Goal: Check status: Check status

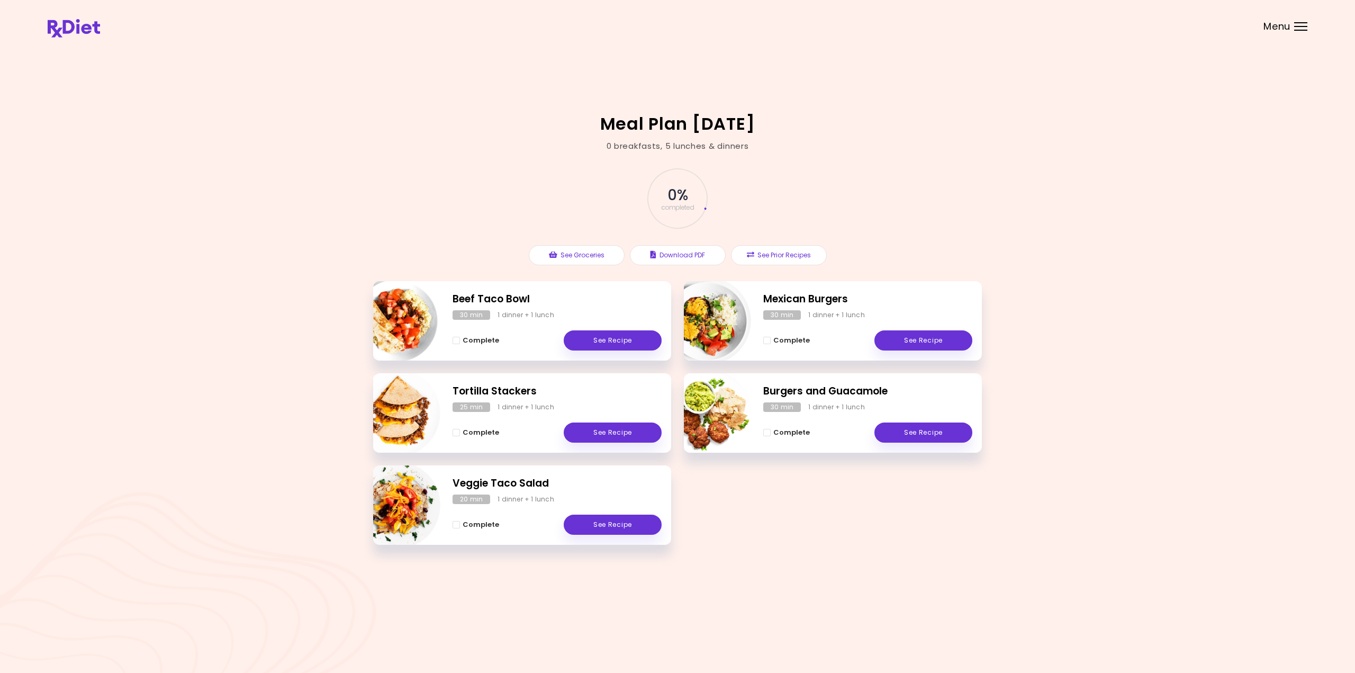
click at [1266, 29] on span "Menu" at bounding box center [1277, 27] width 27 height 10
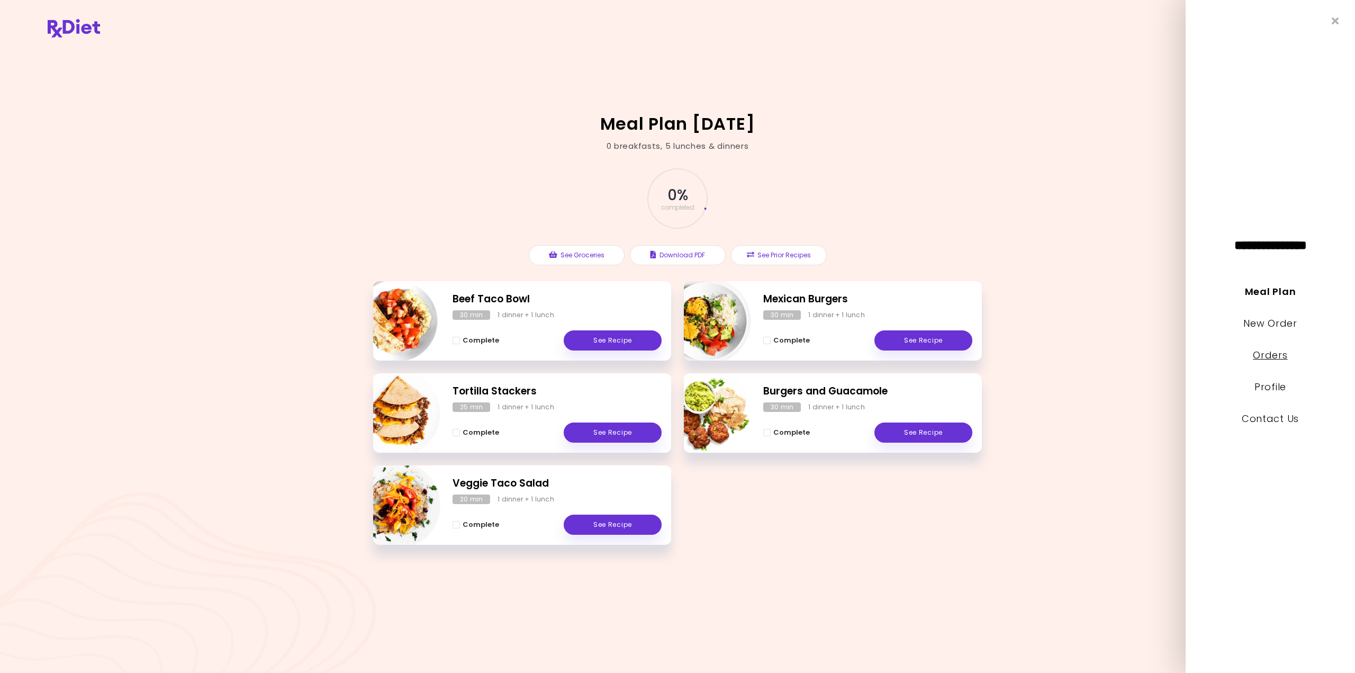
click at [1279, 355] on link "Orders" at bounding box center [1270, 354] width 34 height 13
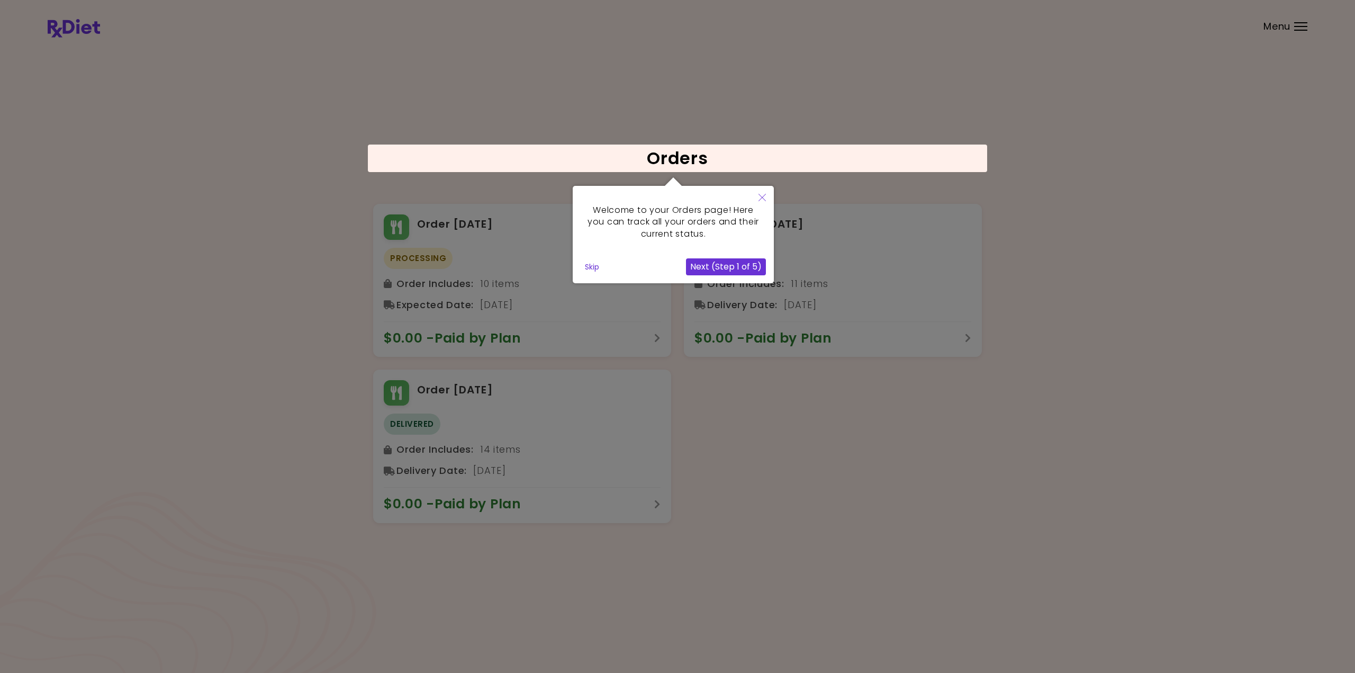
click at [761, 200] on icon "Close" at bounding box center [762, 197] width 7 height 7
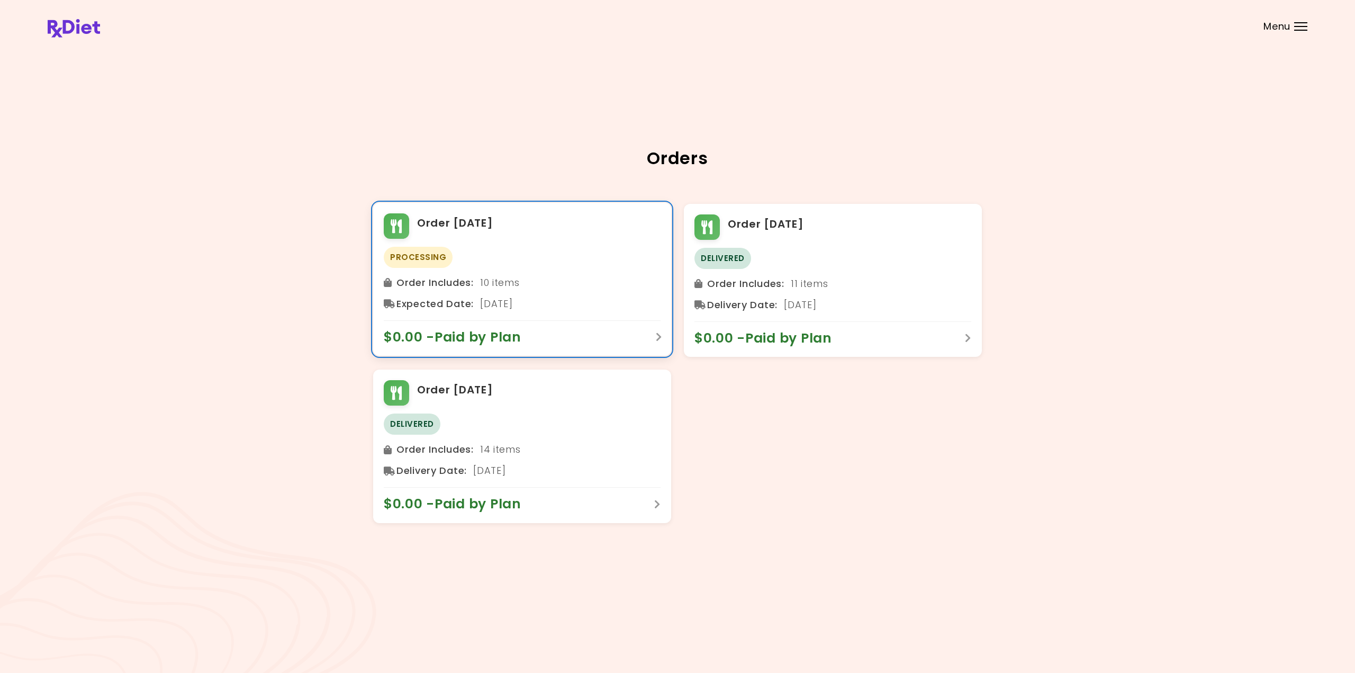
click at [568, 258] on div "Processing" at bounding box center [522, 257] width 277 height 21
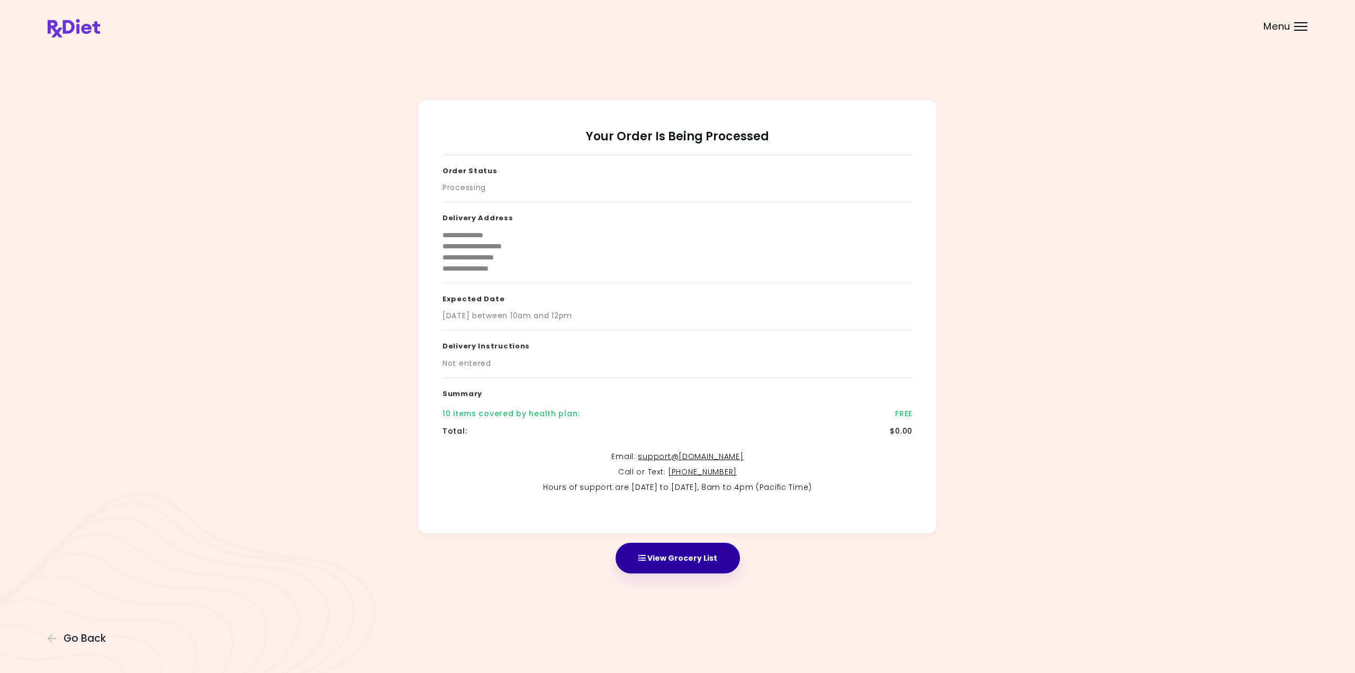
click at [707, 564] on button "View Grocery List" at bounding box center [678, 558] width 124 height 31
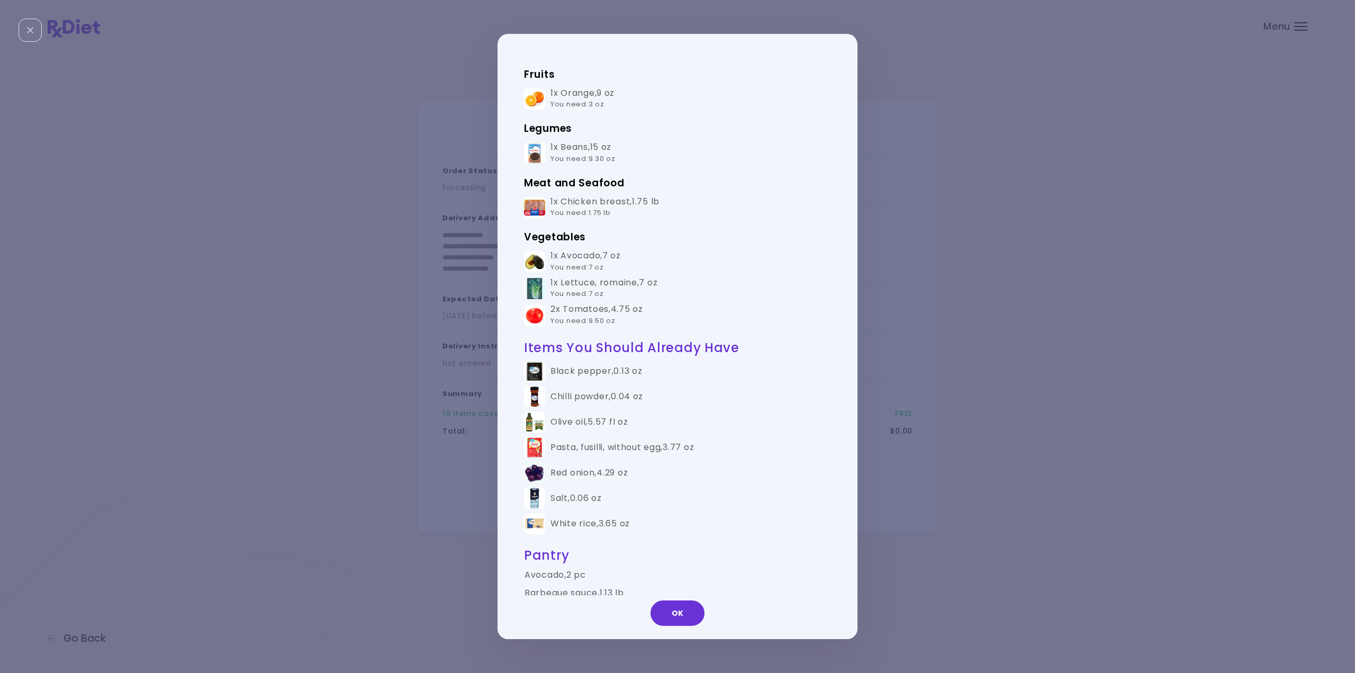
scroll to position [371, 0]
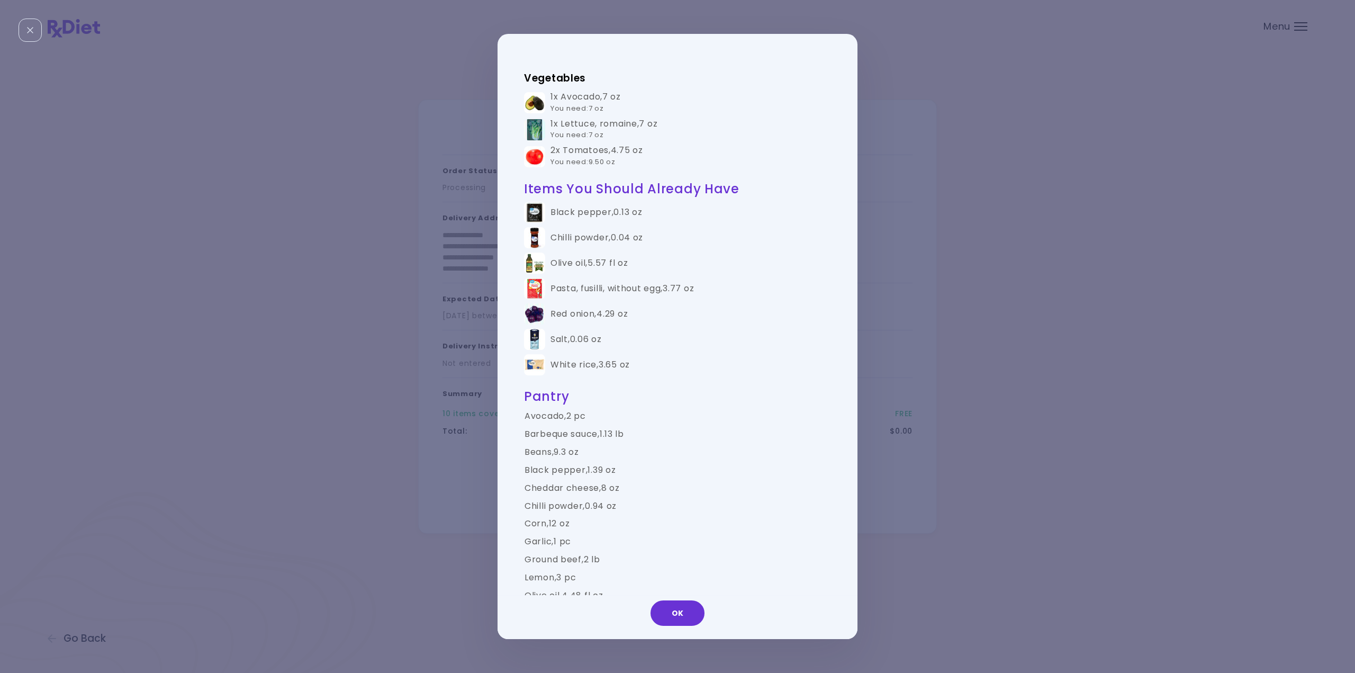
click at [657, 611] on button "OK" at bounding box center [678, 612] width 54 height 25
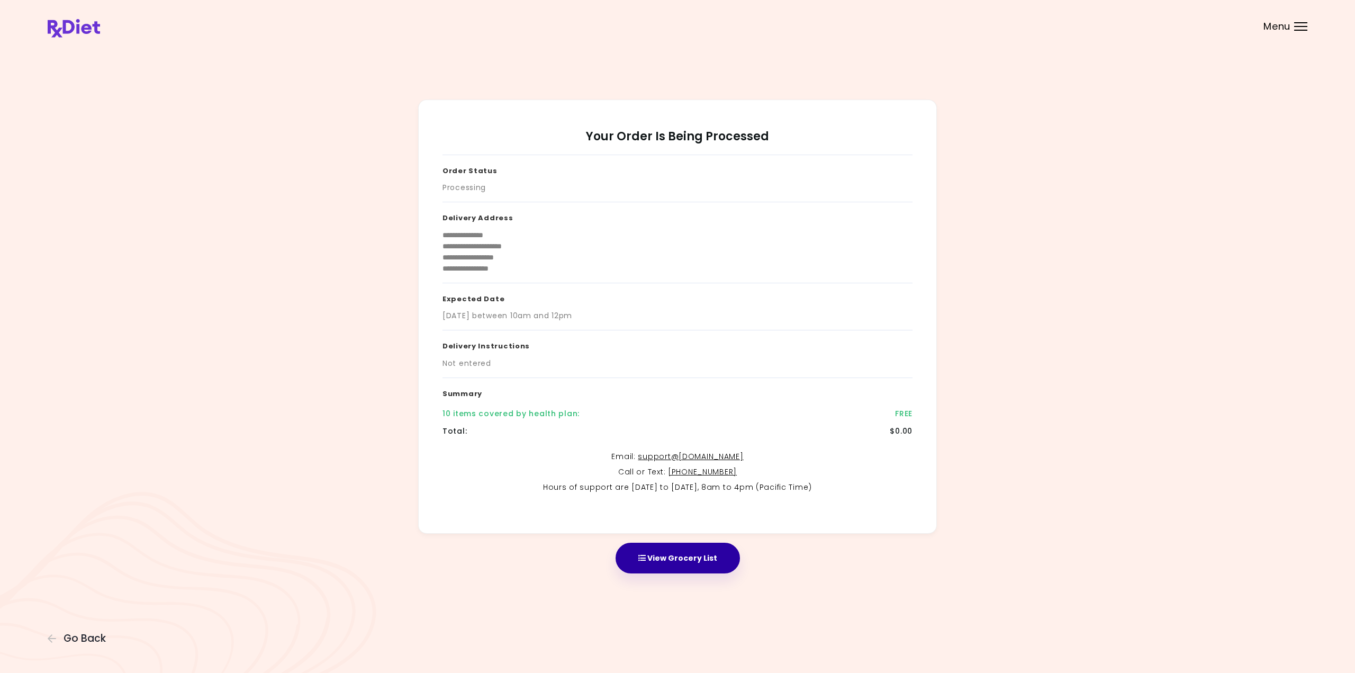
click at [699, 556] on button "View Grocery List" at bounding box center [678, 558] width 124 height 31
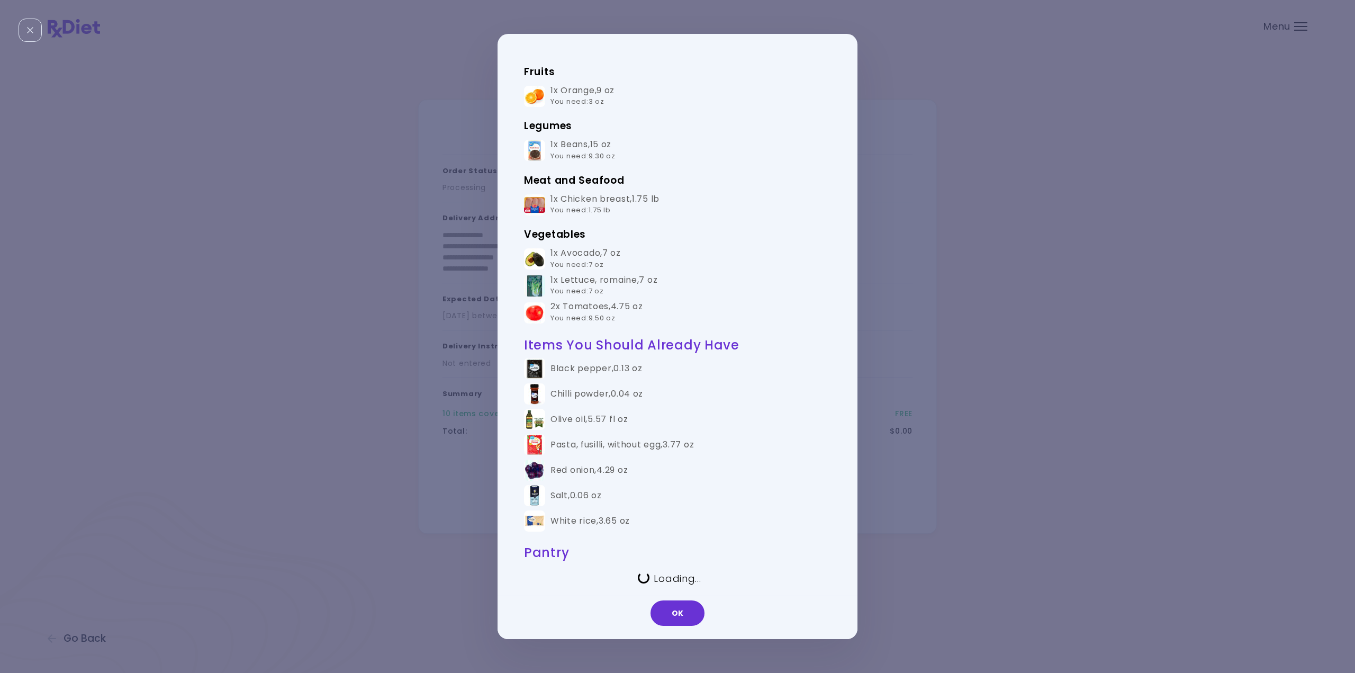
scroll to position [0, 0]
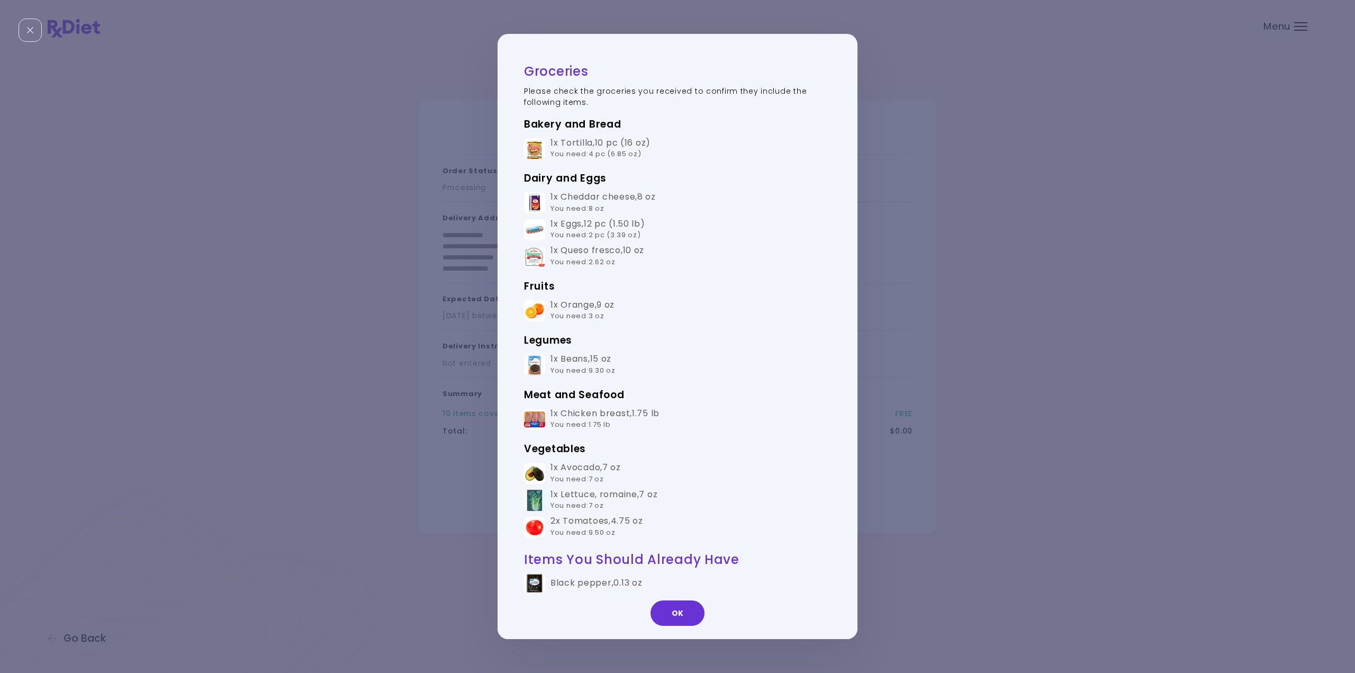
click at [1005, 211] on div "Groceries Please check the groceries you received to confirm they include the f…" at bounding box center [677, 336] width 1355 height 673
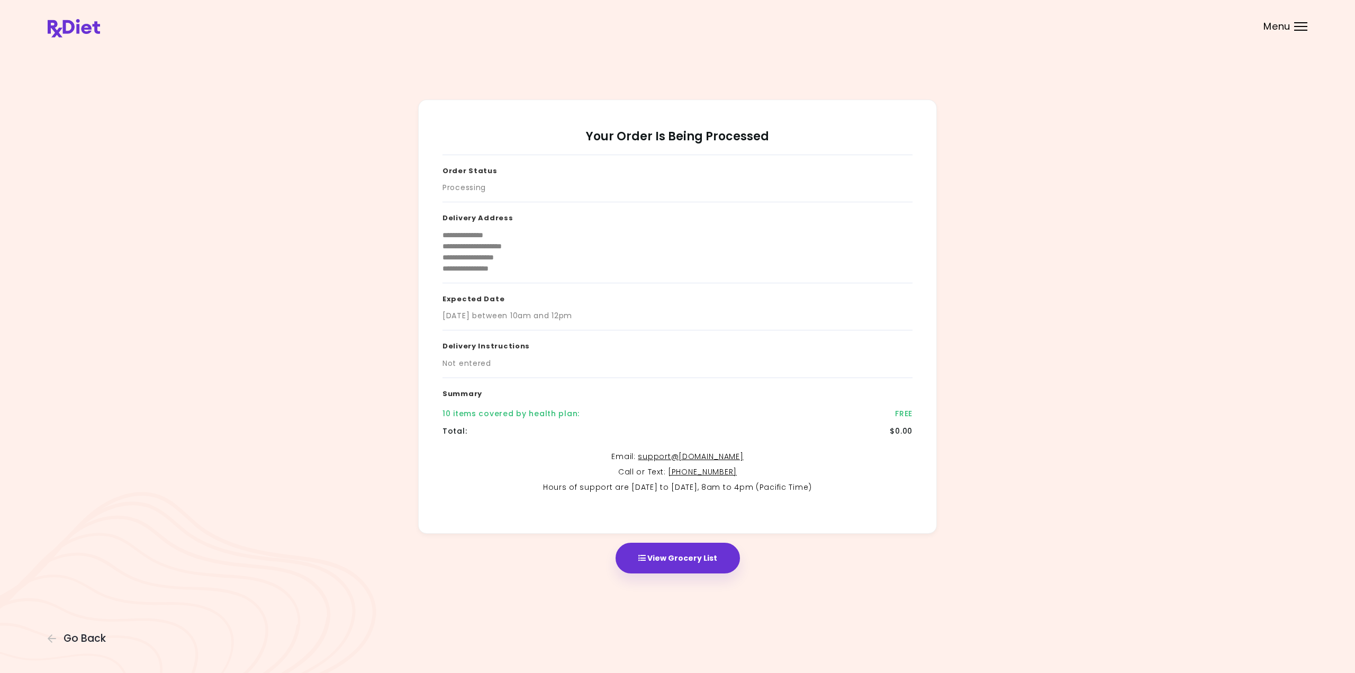
click at [1278, 27] on span "Menu" at bounding box center [1277, 27] width 27 height 10
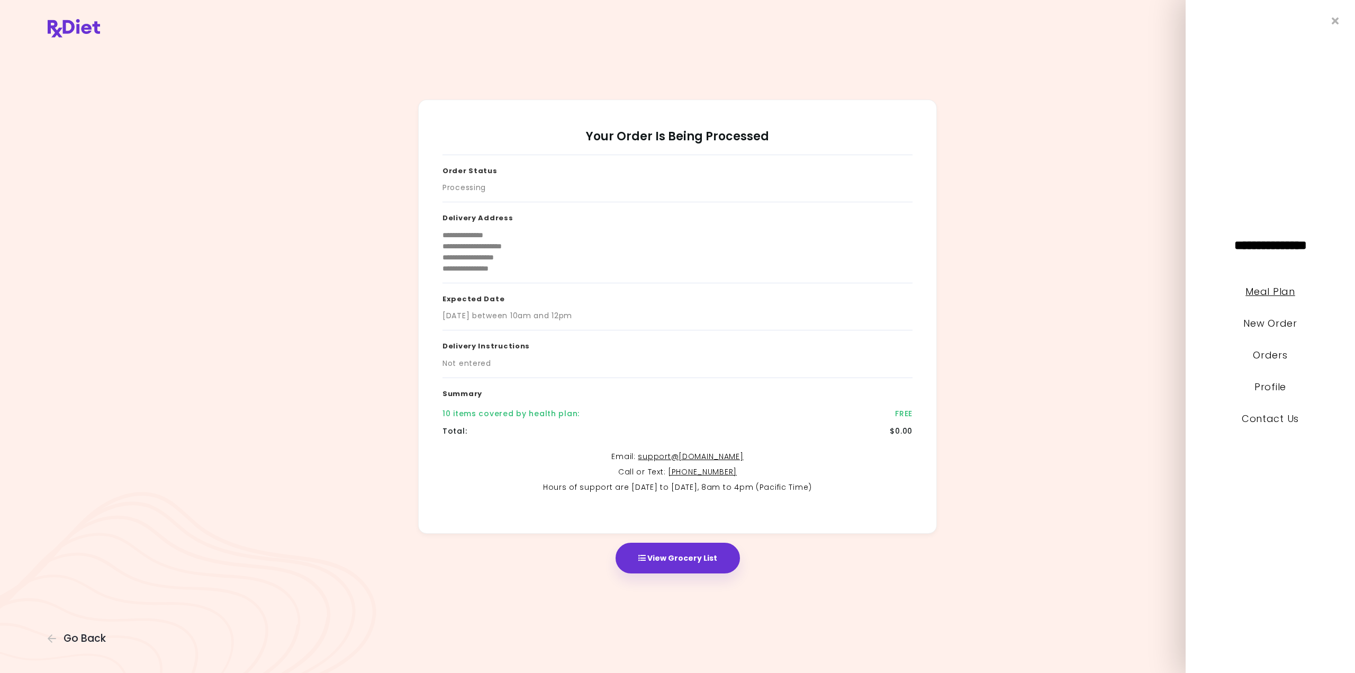
click at [1262, 294] on link "Meal Plan" at bounding box center [1270, 291] width 49 height 13
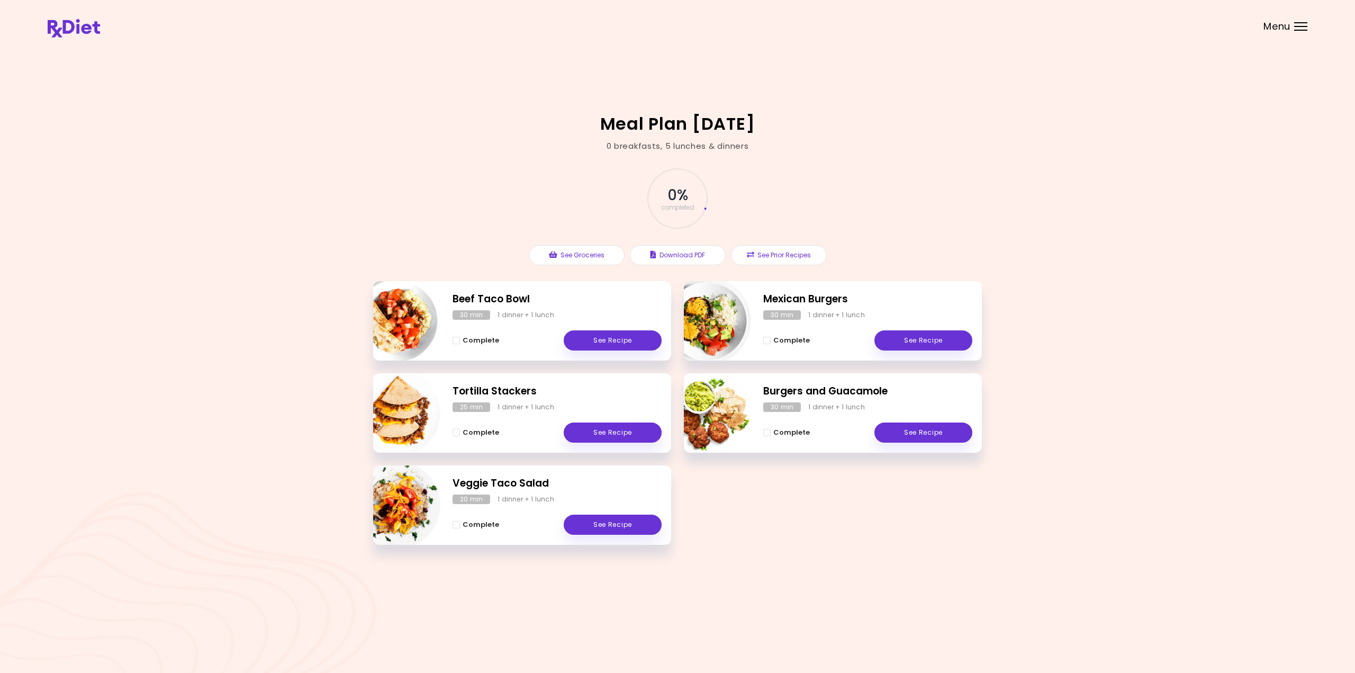
click at [1283, 25] on span "Menu" at bounding box center [1277, 27] width 27 height 10
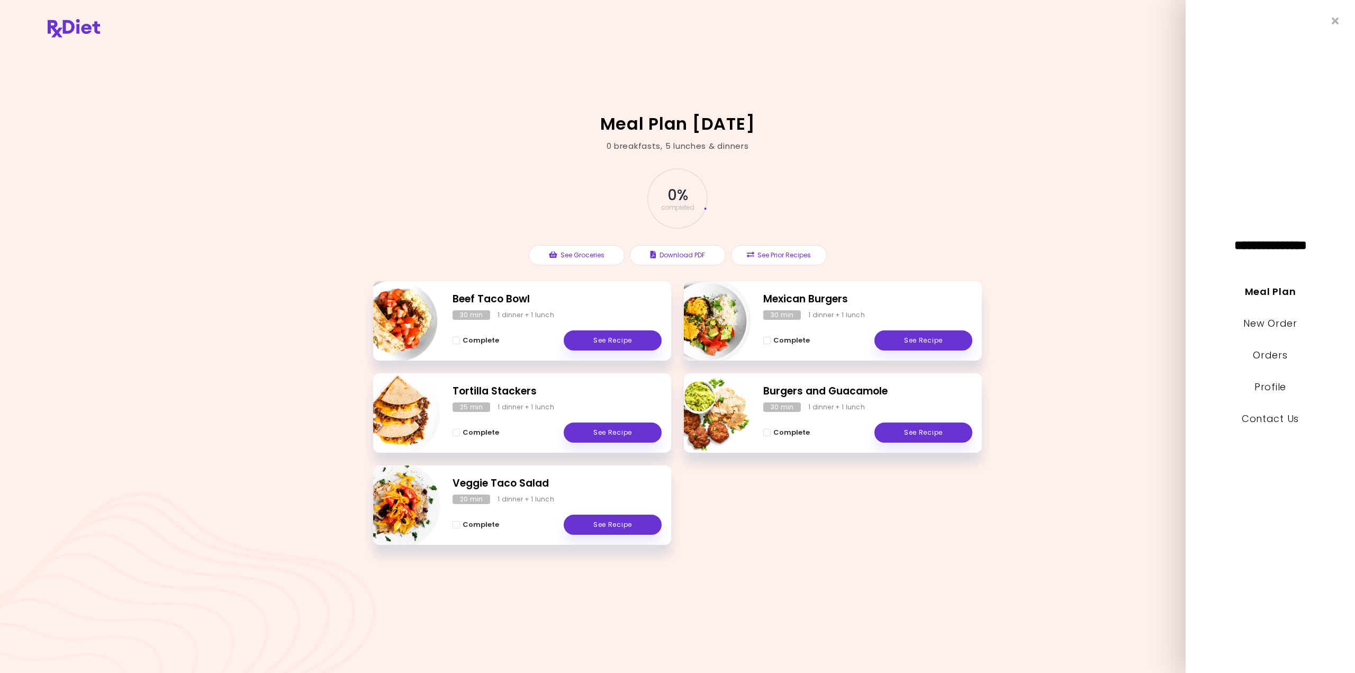
click at [1278, 364] on li "Orders" at bounding box center [1270, 363] width 169 height 32
click at [1278, 363] on li "Orders" at bounding box center [1270, 363] width 169 height 32
click at [1262, 352] on link "Orders" at bounding box center [1270, 354] width 34 height 13
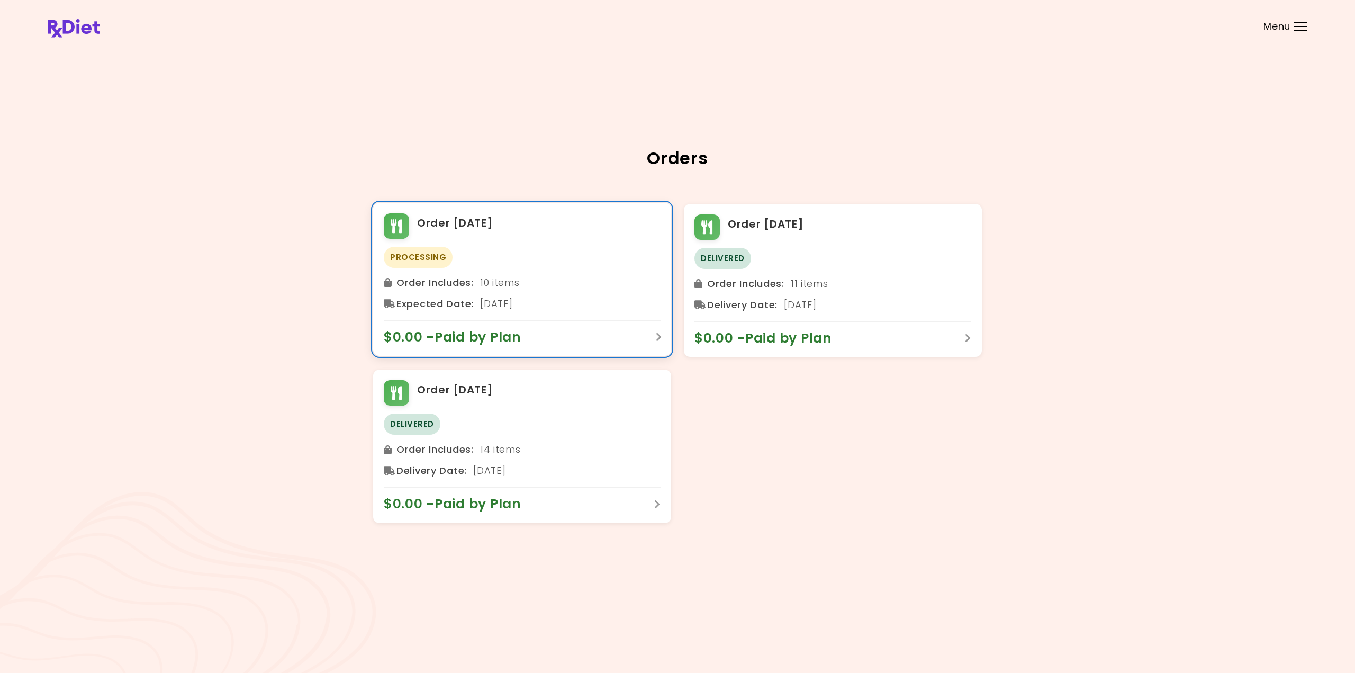
click at [446, 291] on div "Order Includes : 10 items Expected Date : [DATE]" at bounding box center [522, 293] width 277 height 38
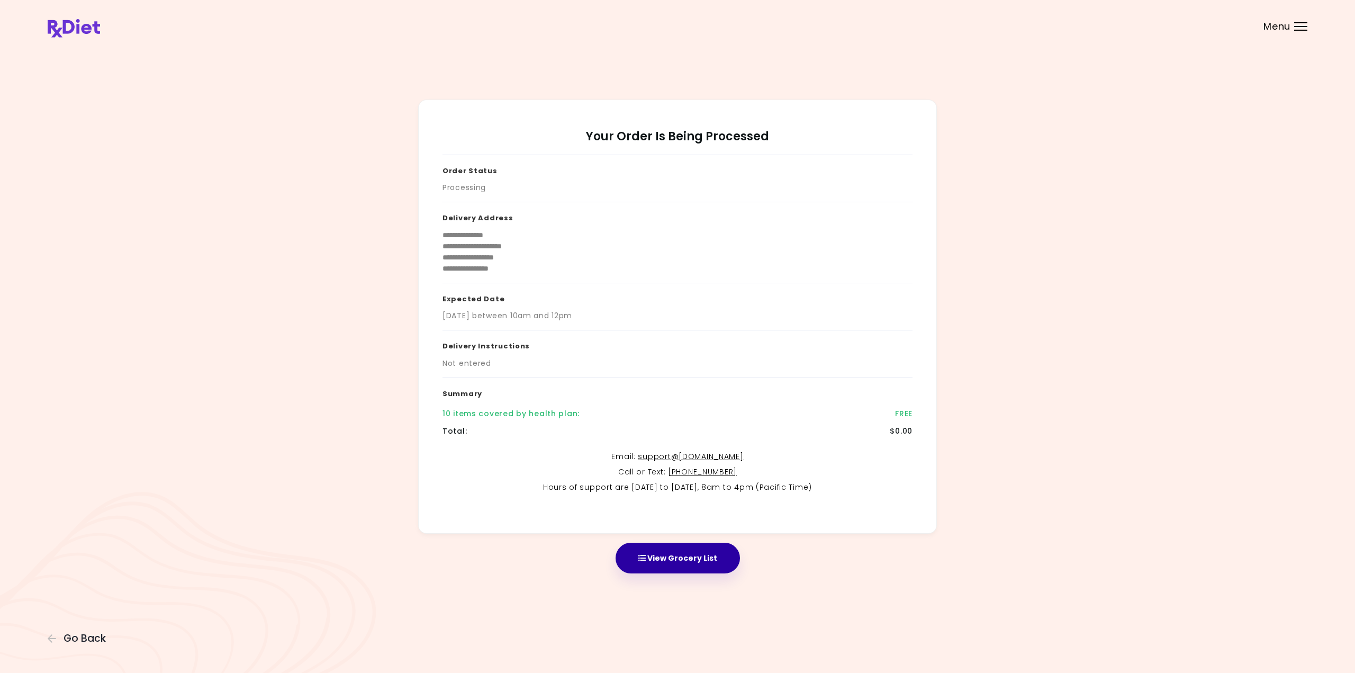
click at [690, 549] on button "View Grocery List" at bounding box center [678, 558] width 124 height 31
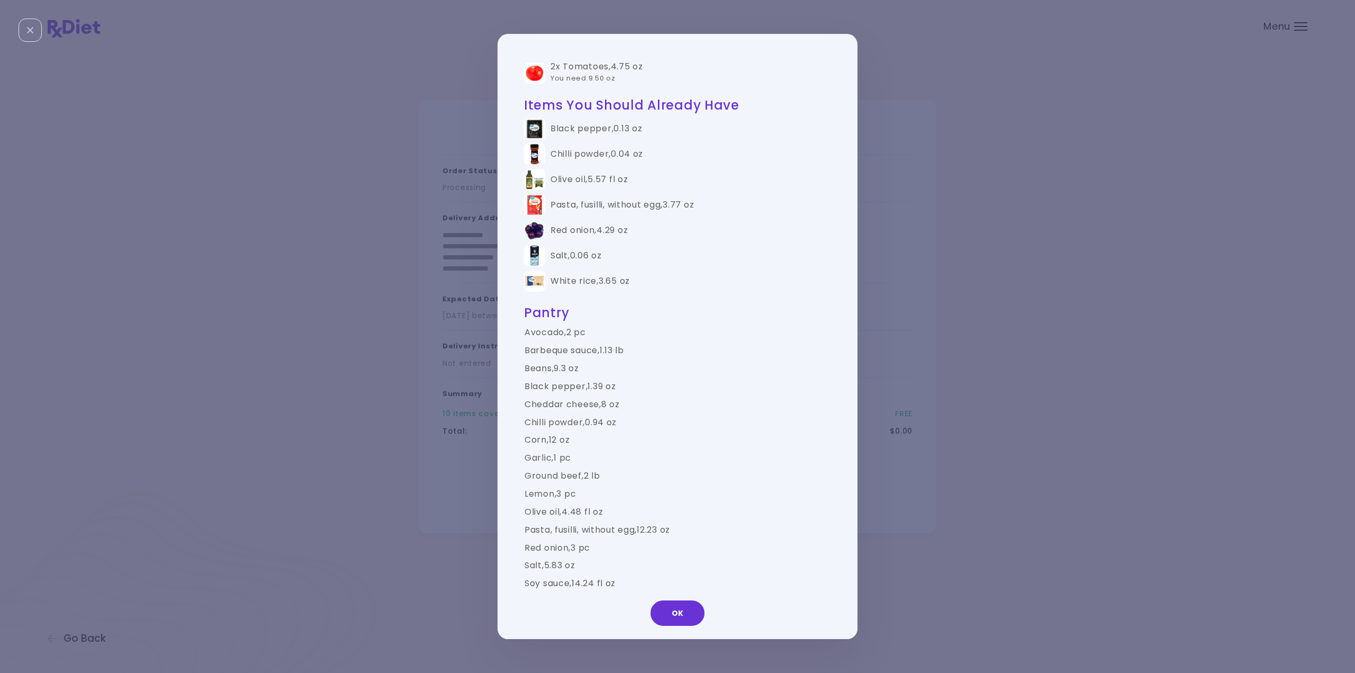
scroll to position [559, 0]
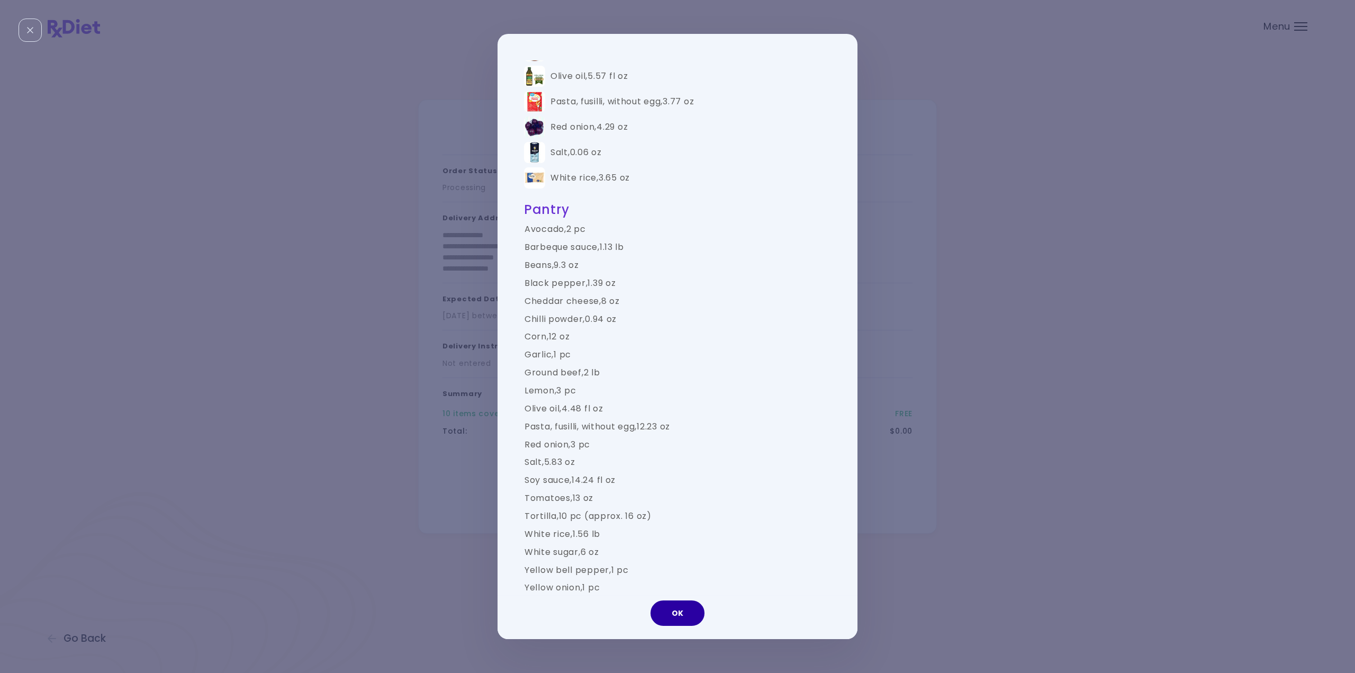
click at [675, 614] on button "OK" at bounding box center [678, 612] width 54 height 25
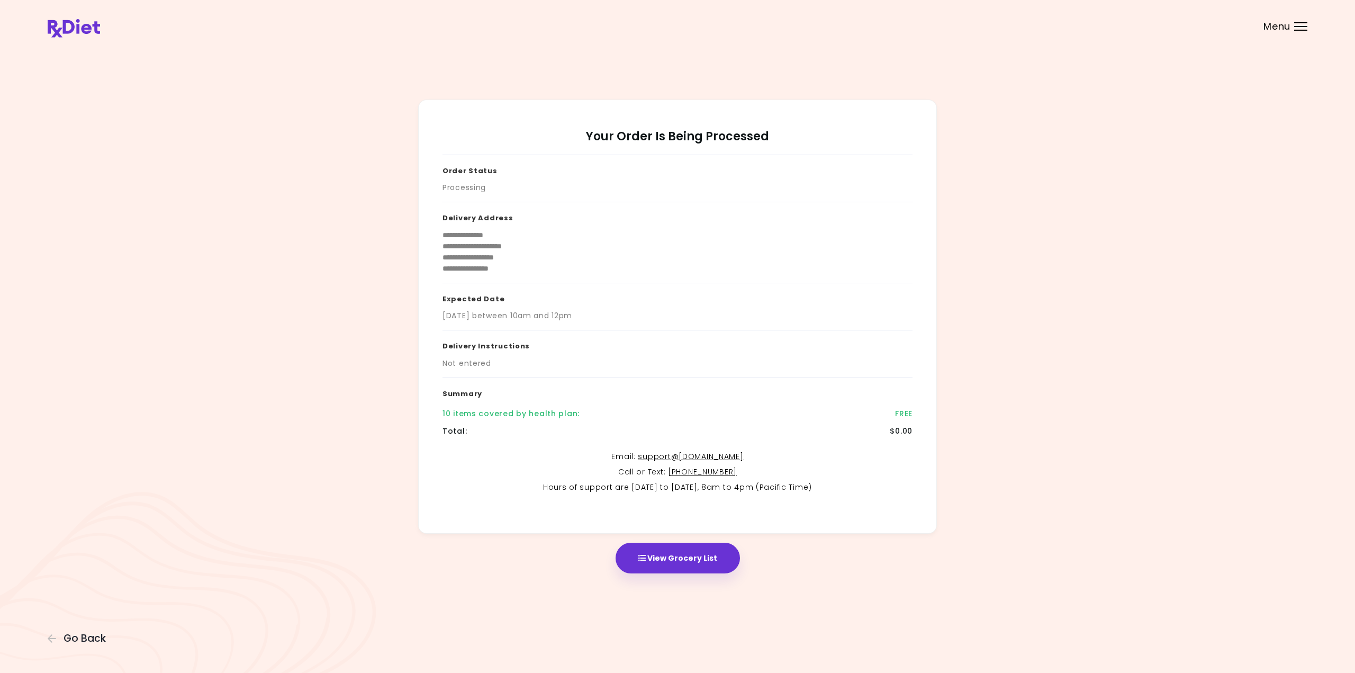
drag, startPoint x: 539, startPoint y: 319, endPoint x: 591, endPoint y: 319, distance: 51.9
click at [591, 319] on div "[DATE] between 10am and 12pm" at bounding box center [678, 315] width 470 height 11
click at [595, 319] on div "[DATE] between 10am and 12pm" at bounding box center [678, 315] width 470 height 11
